Goal: Task Accomplishment & Management: Complete application form

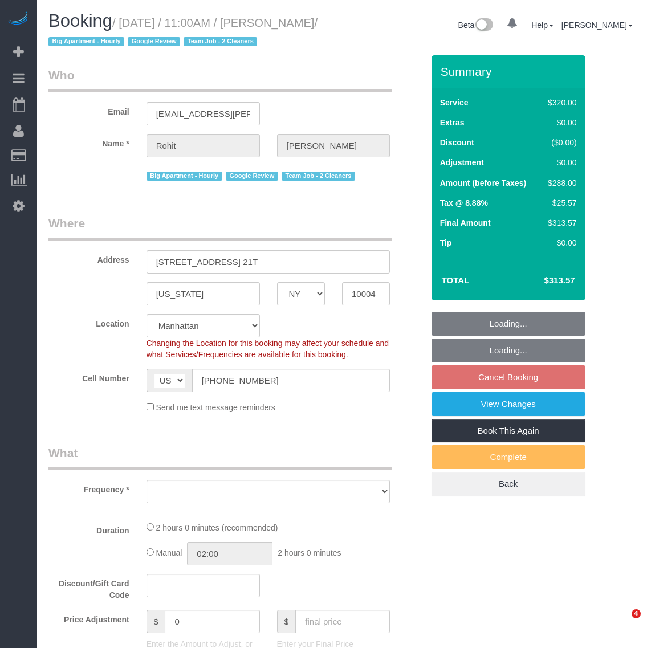
select select "NY"
select select "object:652"
select select "spot1"
select select "number:89"
select select "number:90"
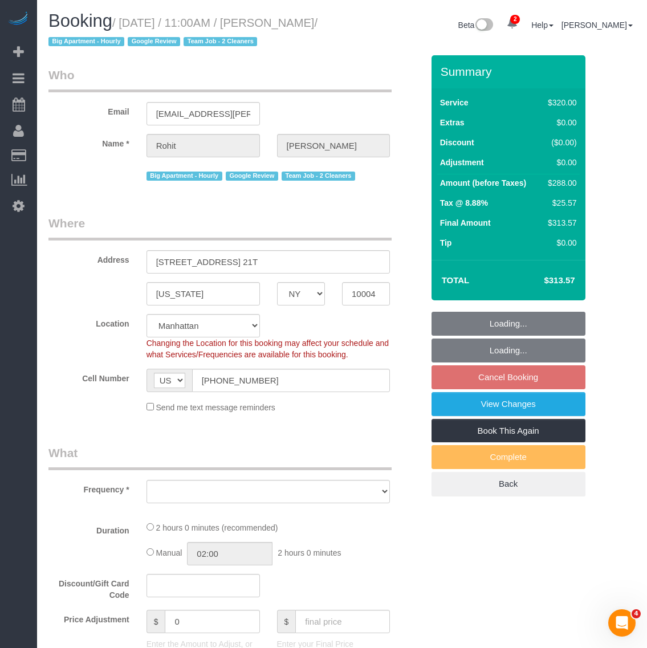
select select "number:15"
select select "number:6"
select select "object:1305"
select select "string:stripe-pm_1Qkc8H4VGloSiKo7xjSCdFB1"
select select "2"
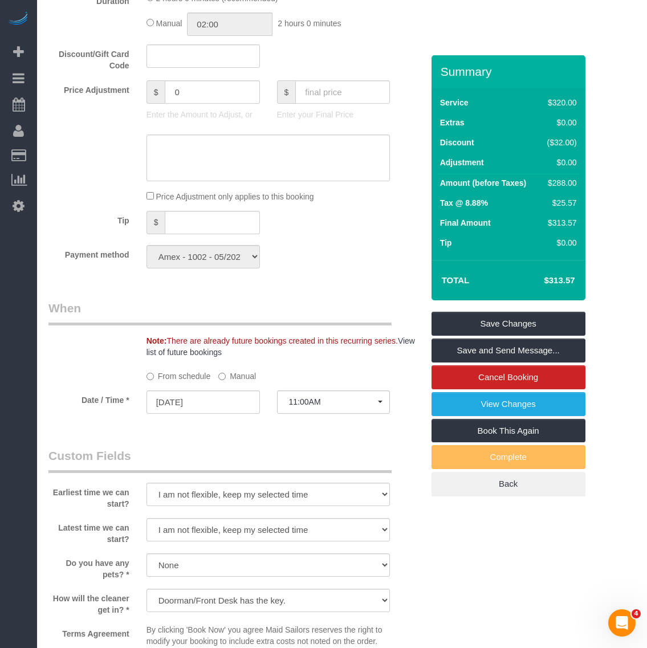
scroll to position [926, 0]
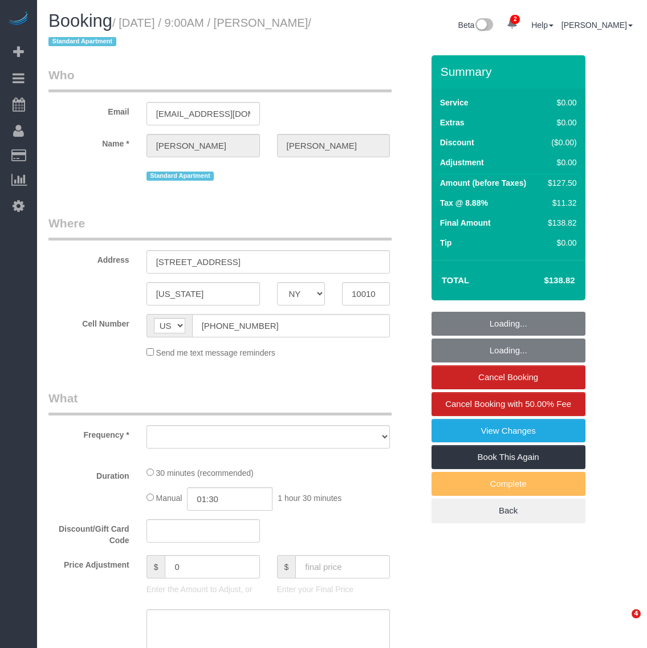
select select "NY"
select select "object:16940"
select select "number:56"
select select "number:73"
select select "number:15"
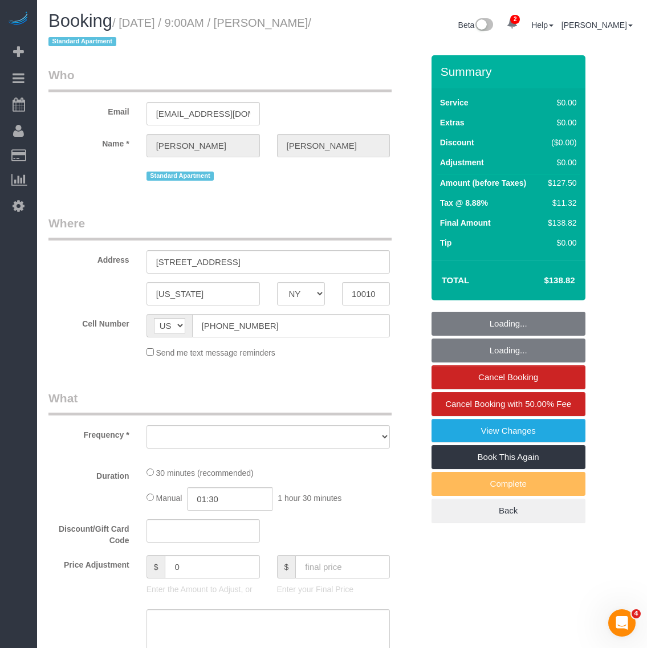
select select "number:5"
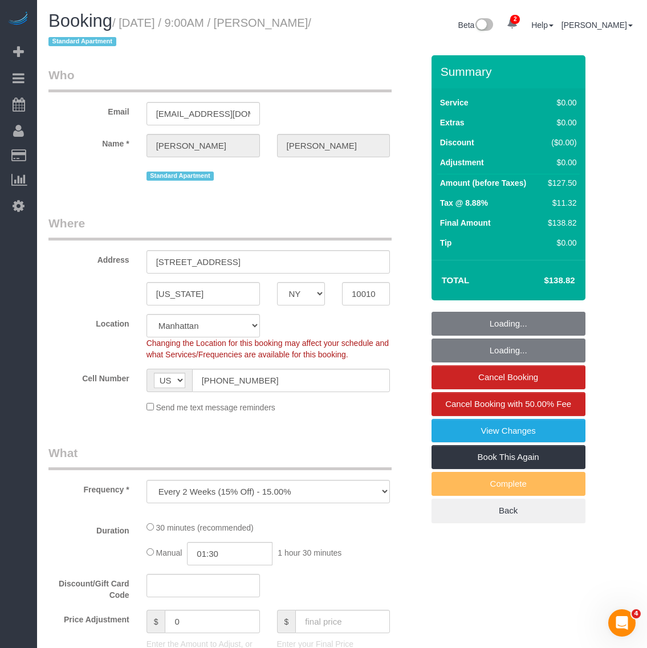
select select "string:stripe-pm_1RjrLG4VGloSiKo70pr58rOi"
select select "spot100"
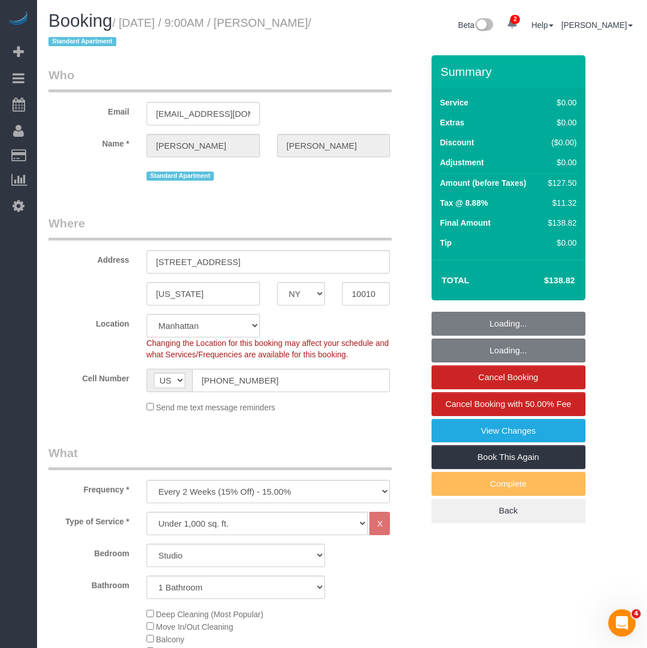
select select "object:17615"
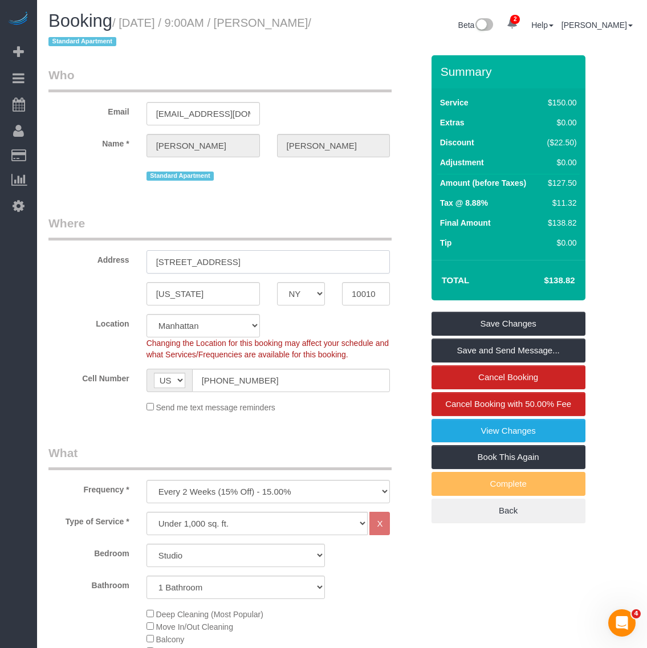
drag, startPoint x: 267, startPoint y: 265, endPoint x: 81, endPoint y: 265, distance: 185.2
click at [81, 265] on div "Address 10 Waterside Plaza, Apt 16C" at bounding box center [235, 244] width 391 height 59
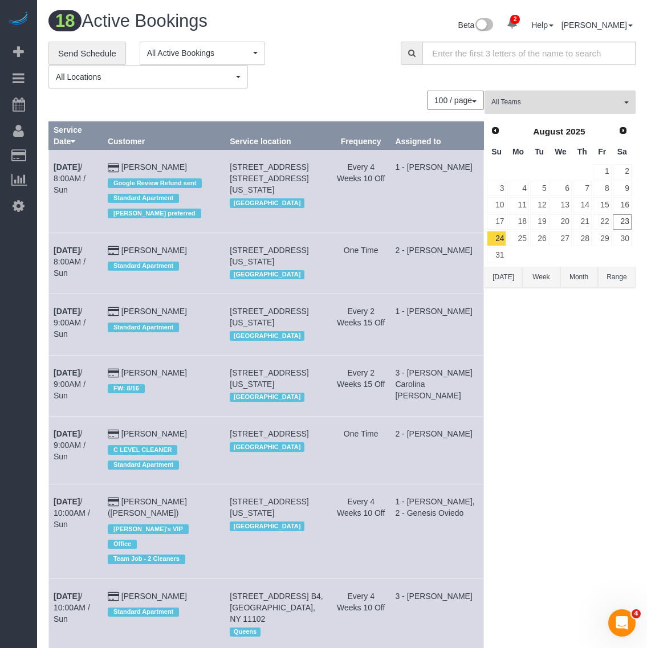
click at [362, 84] on div "**********" at bounding box center [215, 65] width 335 height 47
click at [80, 311] on b "Aug 24th" at bounding box center [67, 311] width 26 height 9
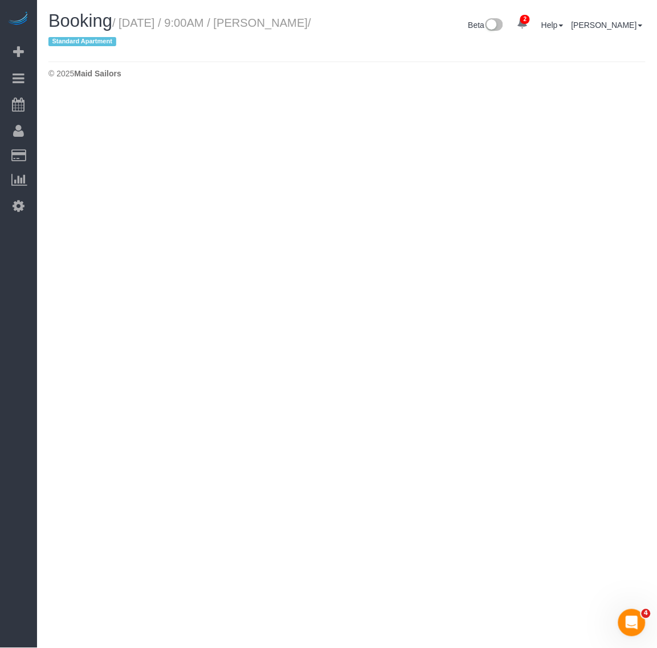
select select "NY"
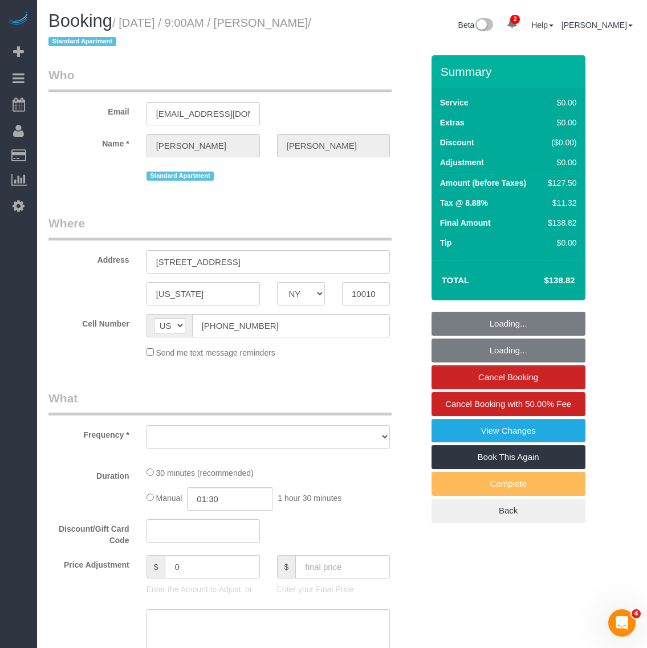
select select "object:18907"
select select "number:56"
select select "number:73"
select select "number:15"
select select "number:5"
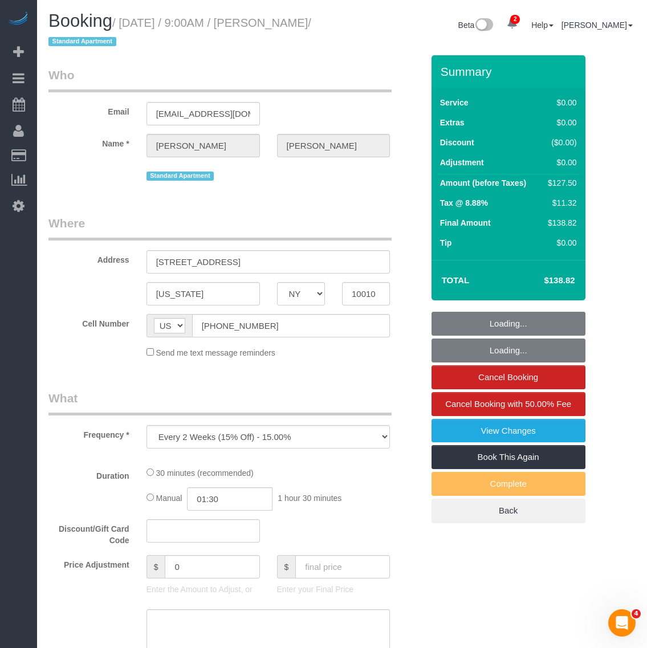
select select "string:stripe-pm_1RjrLG4VGloSiKo70pr58rOi"
select select "spot155"
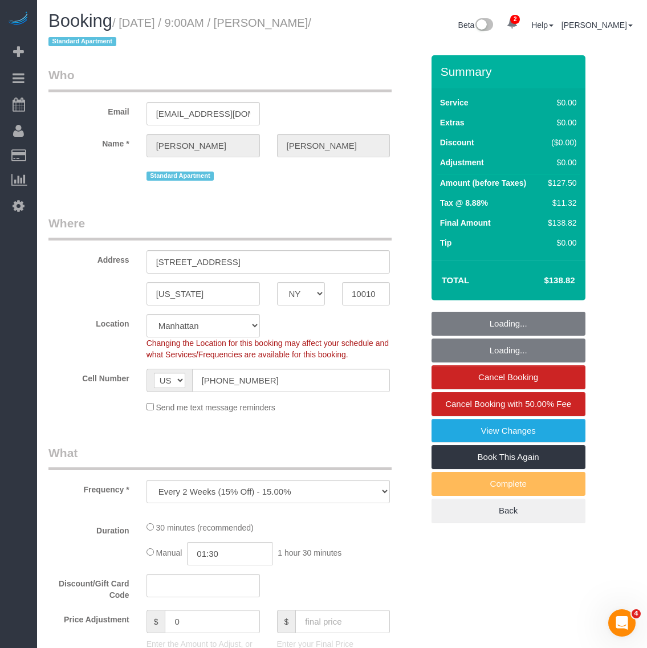
select select "object:19582"
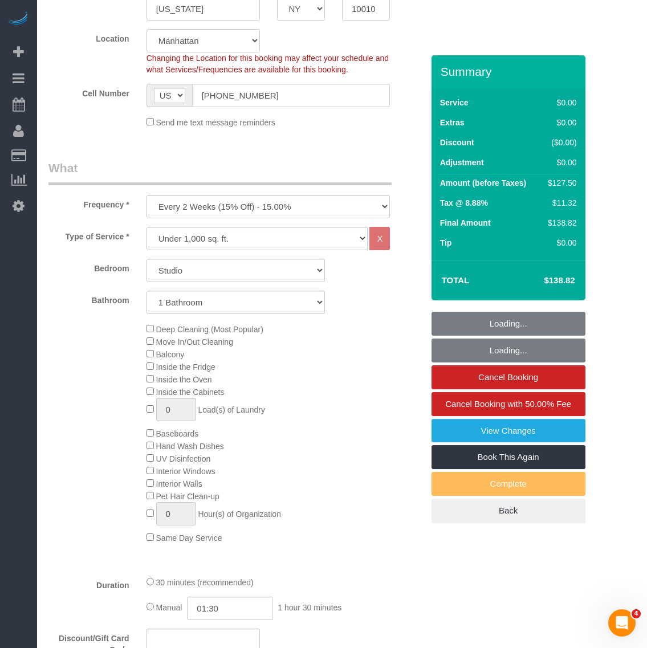
select select "spot210"
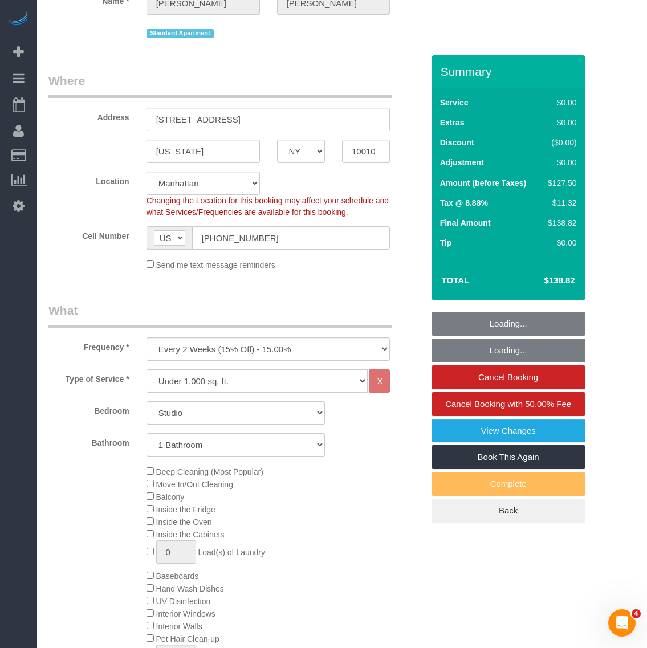
scroll to position [285, 0]
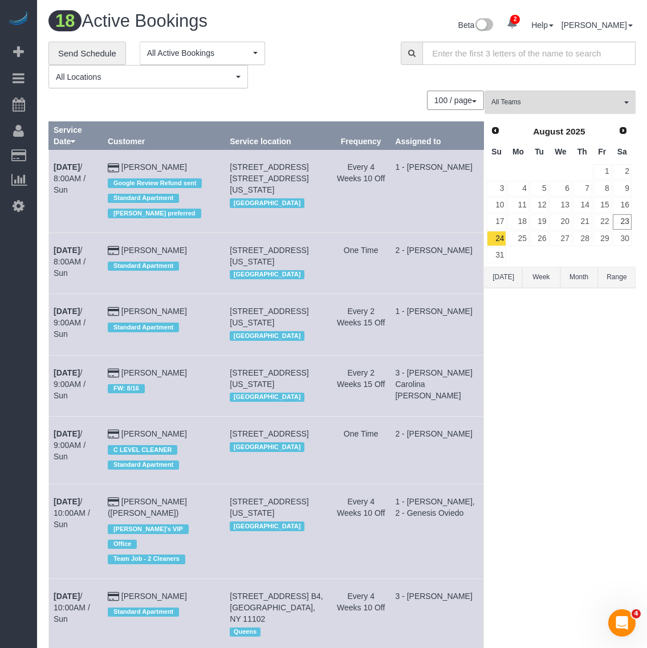
click at [295, 85] on div "**********" at bounding box center [215, 65] width 335 height 47
click at [320, 78] on div "**********" at bounding box center [215, 65] width 335 height 47
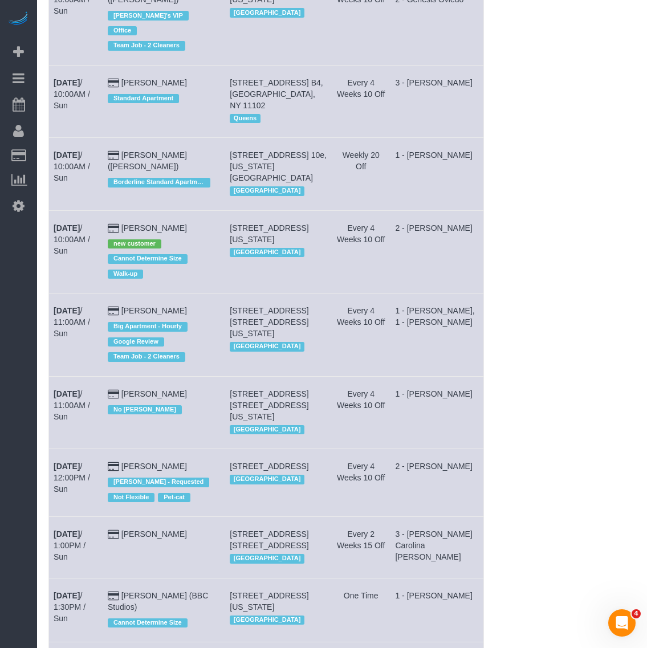
click at [557, 269] on div "All Teams Remove Team Filters * - K.J. *Irene Flores - Test 000 - Partnerships …" at bounding box center [559, 309] width 151 height 1465
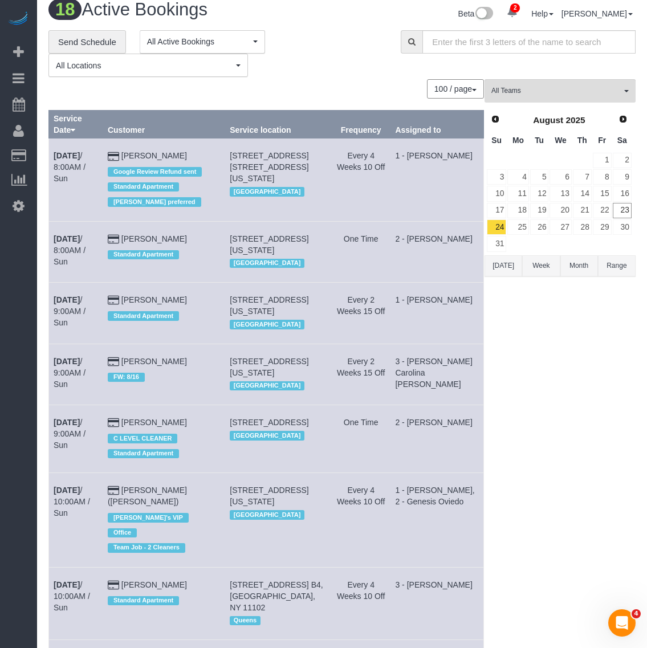
scroll to position [0, 0]
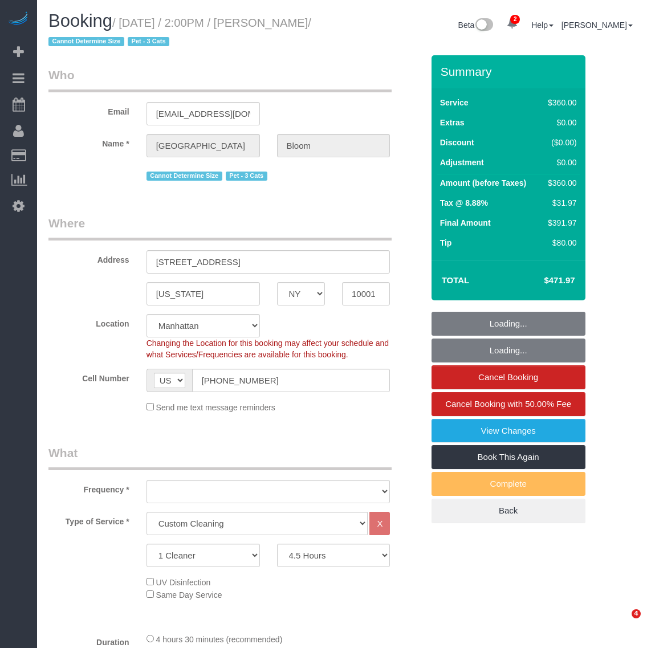
select select "NY"
select select "270"
select select "string:stripe-pm_1RzHyI4VGloSiKo7J9w4EGhH"
select select "spot1"
select select "number:89"
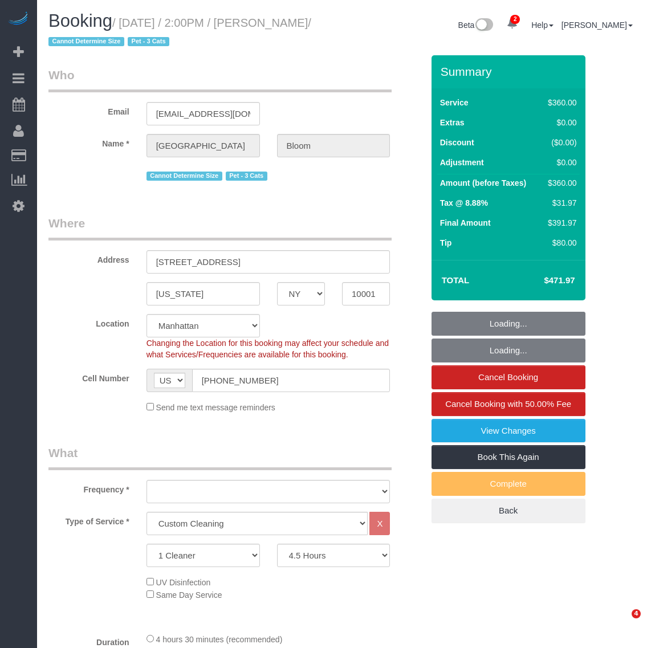
select select "number:90"
select select "number:14"
select select "number:5"
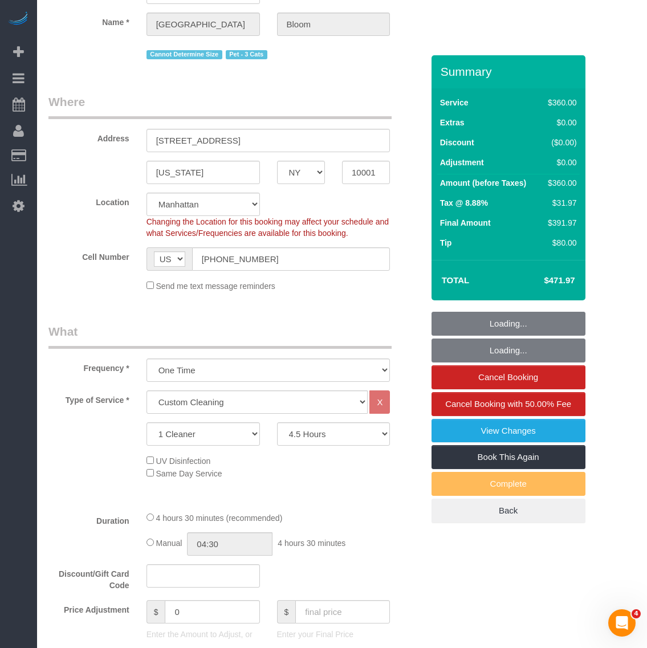
select select "object:1336"
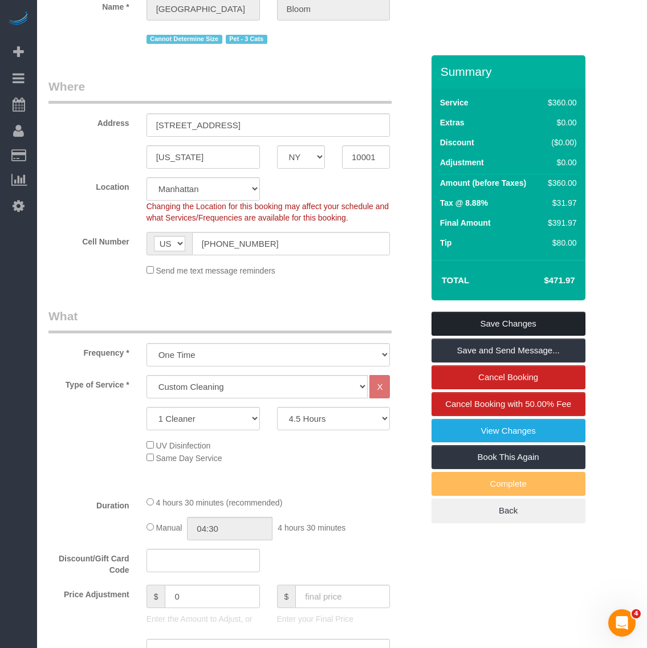
scroll to position [142, 0]
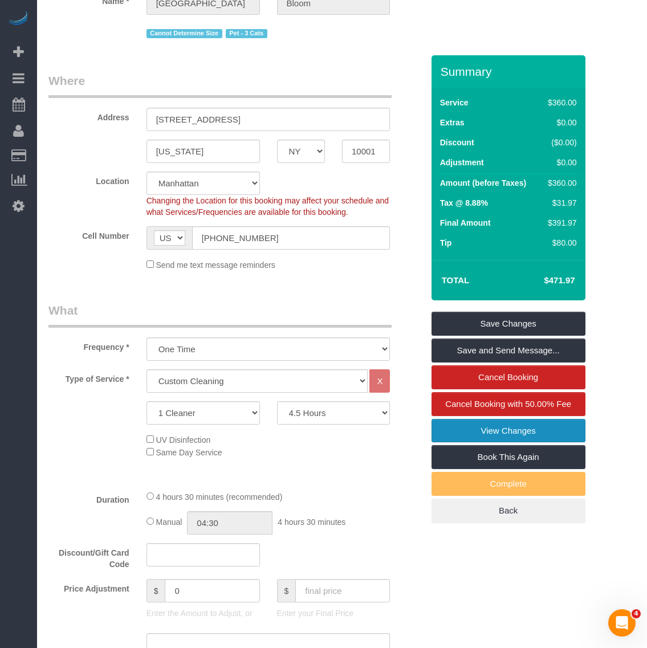
click at [527, 434] on link "View Changes" at bounding box center [508, 431] width 154 height 24
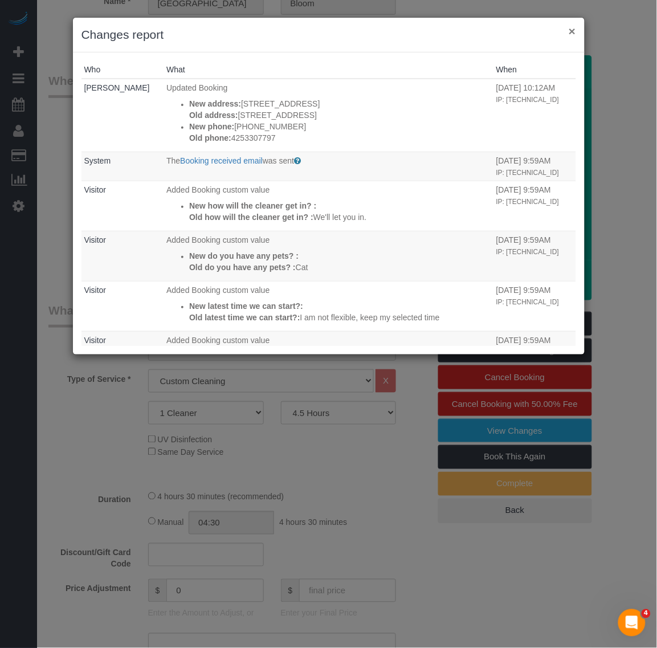
click at [571, 28] on button "×" at bounding box center [572, 31] width 7 height 12
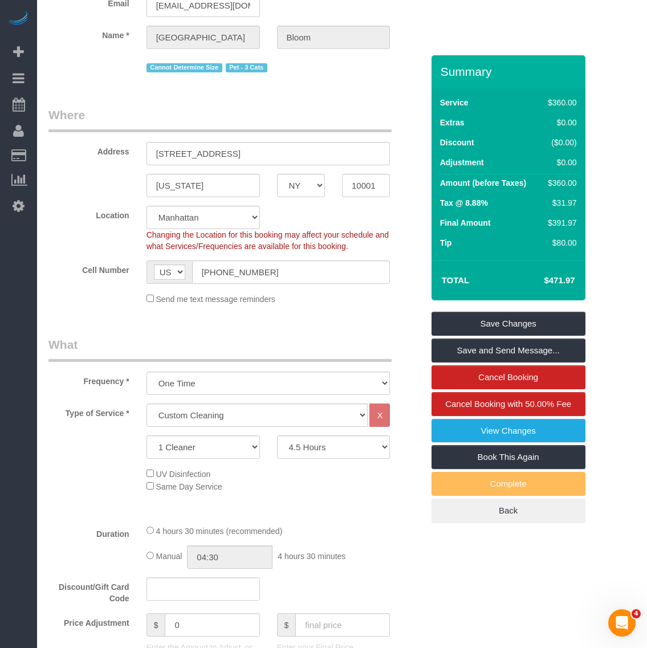
scroll to position [214, 0]
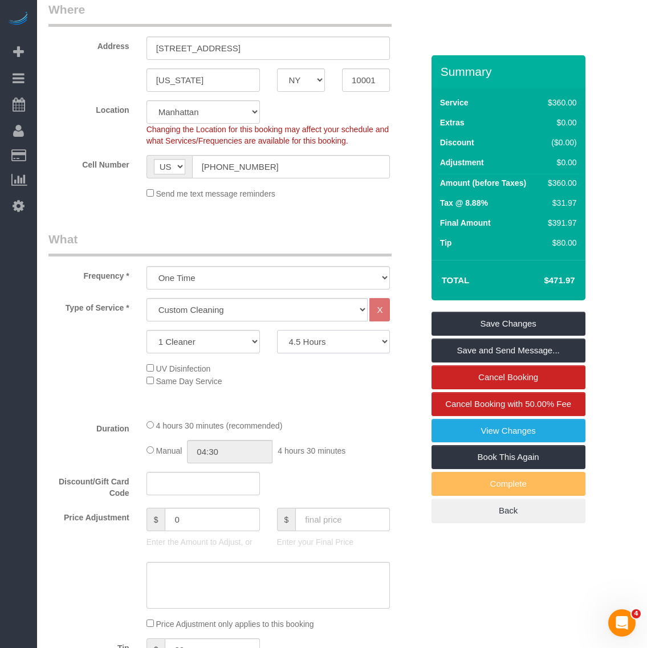
click at [361, 345] on select "2 Hours 2.5 Hours 3 Hours 3.5 Hours 4 Hours 4.5 Hours 5 Hours 5.5 Hours 6 Hours…" at bounding box center [333, 341] width 113 height 23
click at [363, 390] on div "Type of Service * Under 1,000 sq. ft. 1,001 - 1,500 sq. ft. 1,500+ sq. ft. Cust…" at bounding box center [235, 354] width 374 height 112
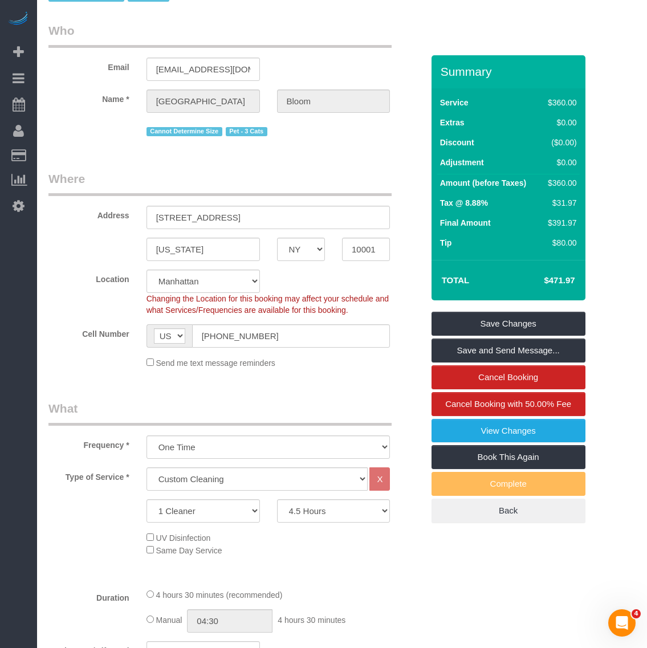
scroll to position [0, 0]
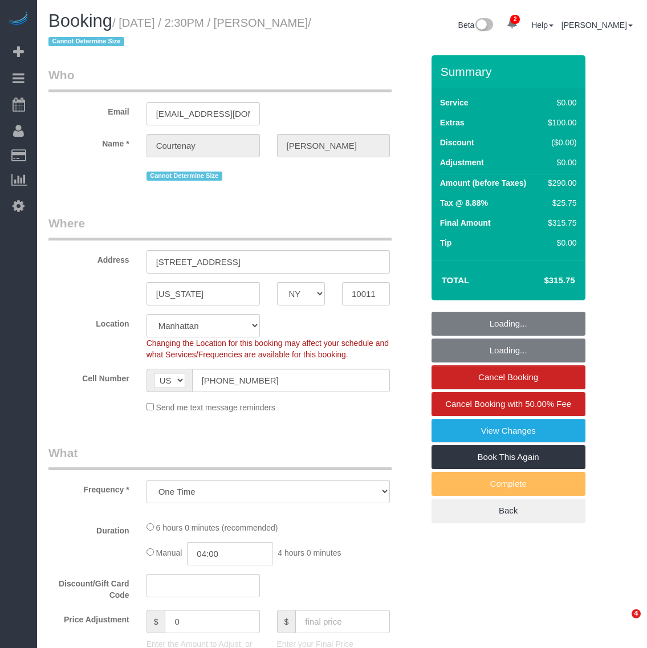
select select "NY"
select select "string:stripe-pm_1RwpLJ4VGloSiKo7v6odXzfJ"
select select "object:751"
select select "number:60"
select select "number:76"
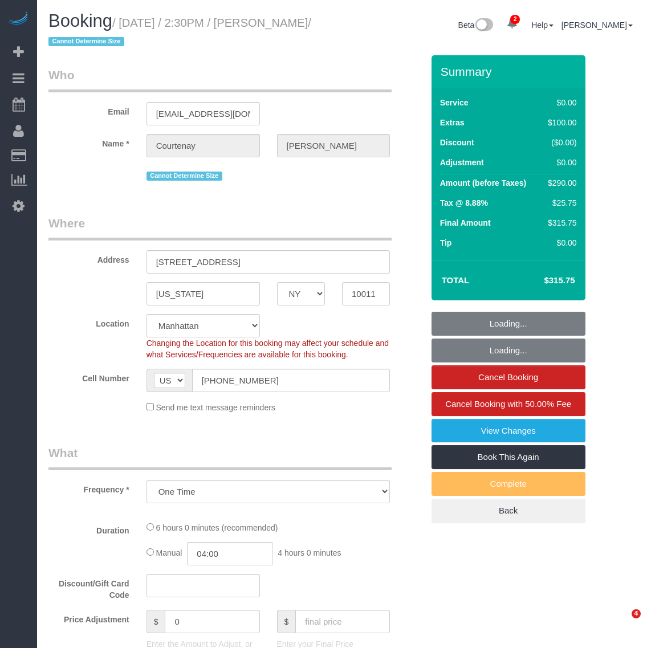
select select "number:15"
select select "number:5"
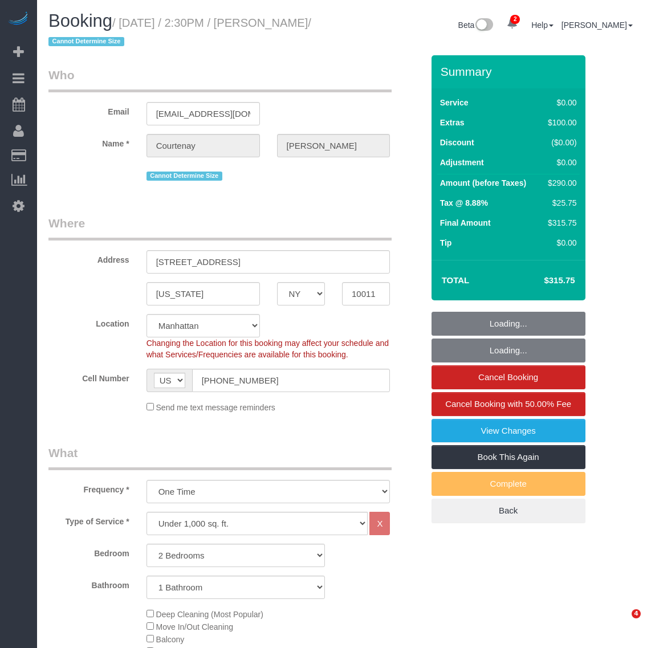
select select "2"
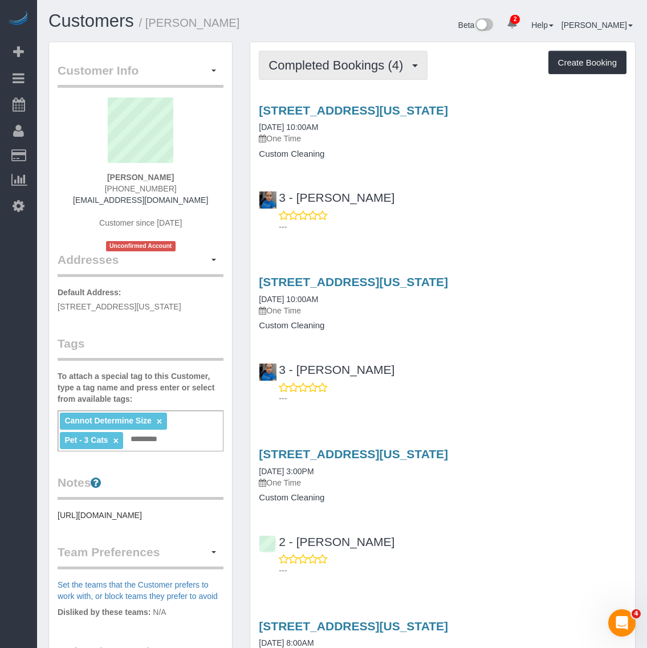
click at [377, 55] on button "Completed Bookings (4)" at bounding box center [343, 65] width 169 height 29
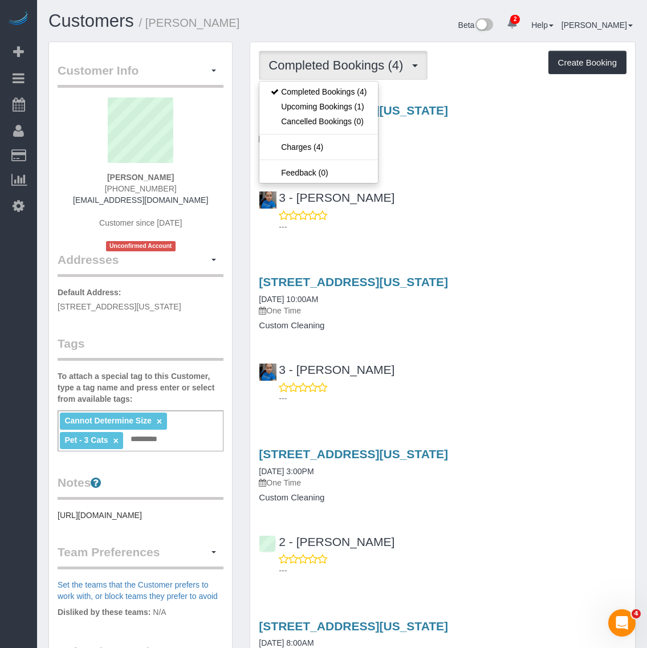
click at [554, 191] on div "3 - [PERSON_NAME] ---" at bounding box center [442, 206] width 385 height 51
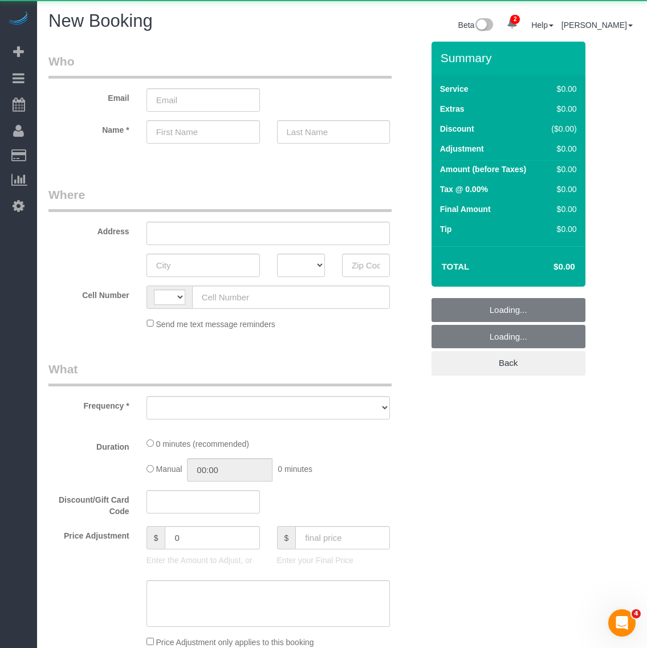
select select "string:[GEOGRAPHIC_DATA]"
select select "number:89"
select select "number:90"
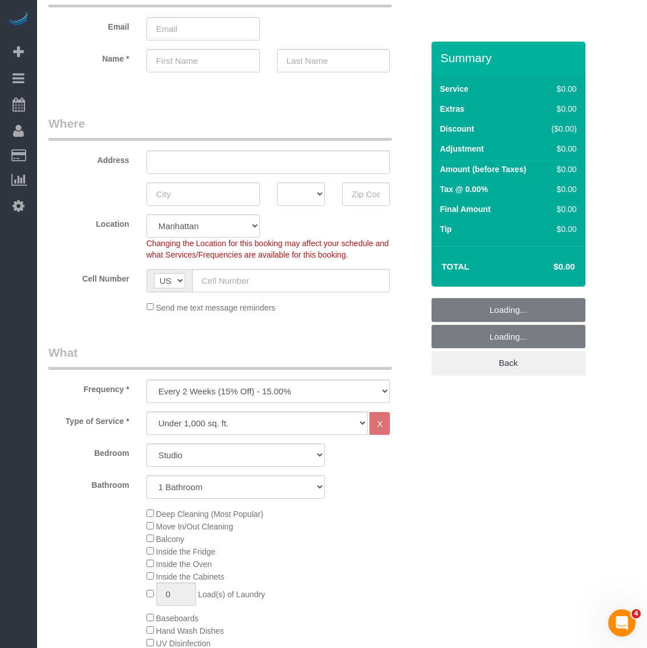
scroll to position [142, 0]
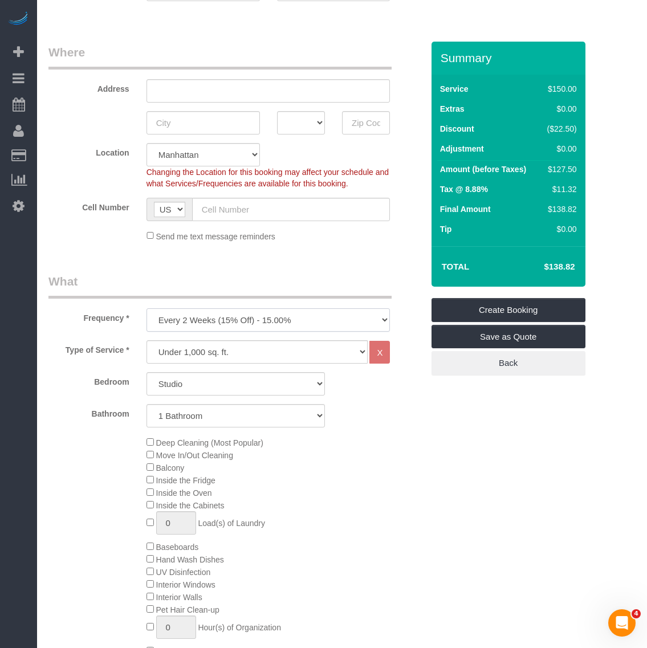
click at [220, 317] on select "One Time Weekly (20% Off) - 20.00% Every 2 Weeks (15% Off) - 15.00% Every 4 Wee…" at bounding box center [268, 319] width 244 height 23
select select "object:1831"
click at [146, 308] on select "One Time Weekly (20% Off) - 20.00% Every 2 Weeks (15% Off) - 15.00% Every 4 Wee…" at bounding box center [268, 319] width 244 height 23
